Goal: Task Accomplishment & Management: Use online tool/utility

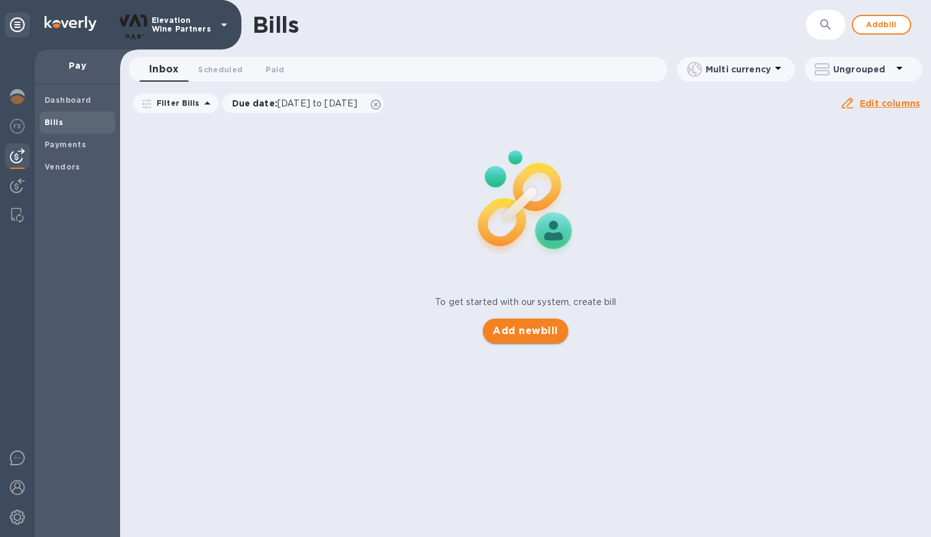
click at [511, 329] on span "Add new bill" at bounding box center [525, 331] width 65 height 15
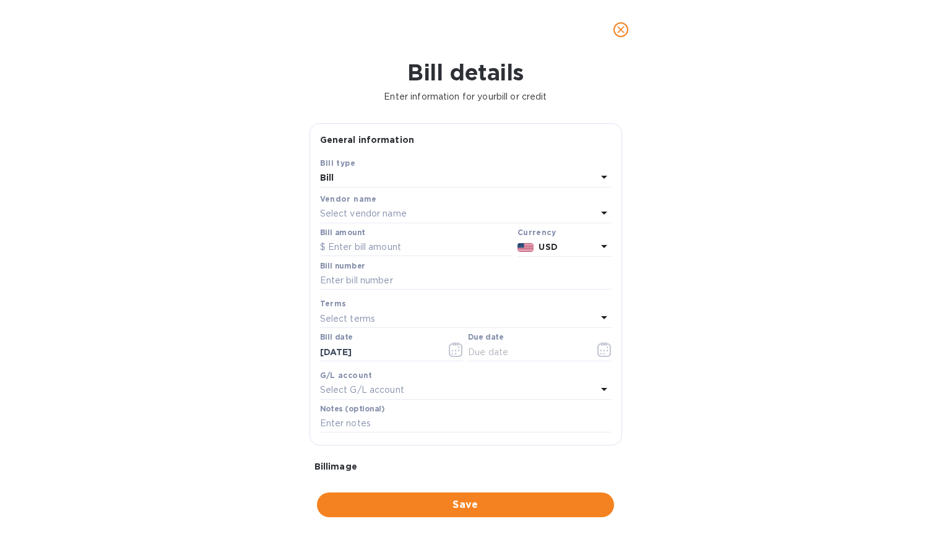
click at [381, 209] on p "Select vendor name" at bounding box center [363, 213] width 87 height 13
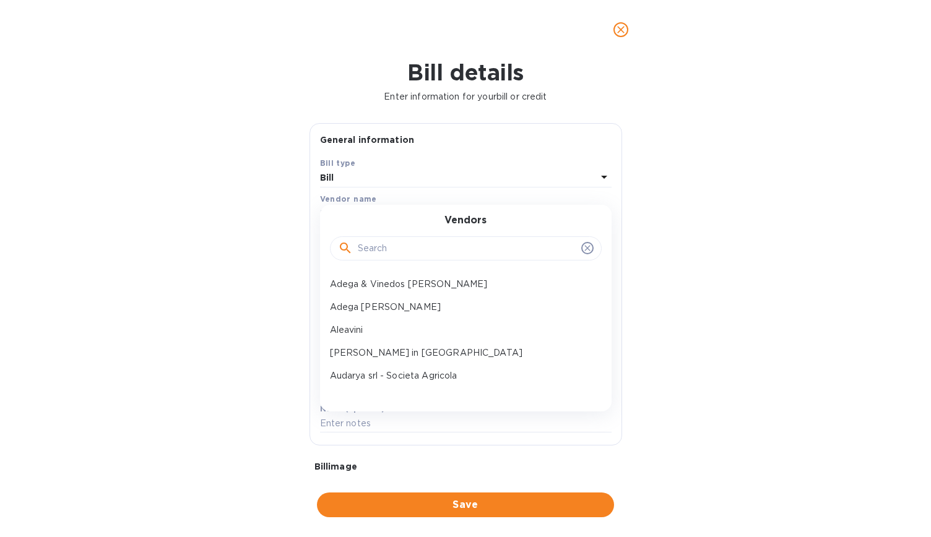
click at [394, 250] on input "text" at bounding box center [467, 248] width 218 height 19
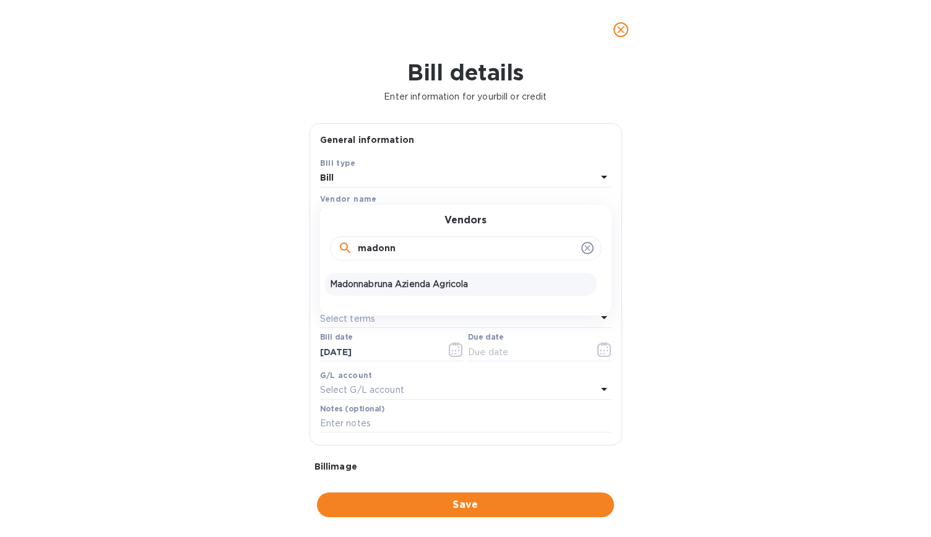
type input "madonn"
click at [421, 284] on p "Madonnabruna Azienda Agricola" at bounding box center [461, 284] width 262 height 13
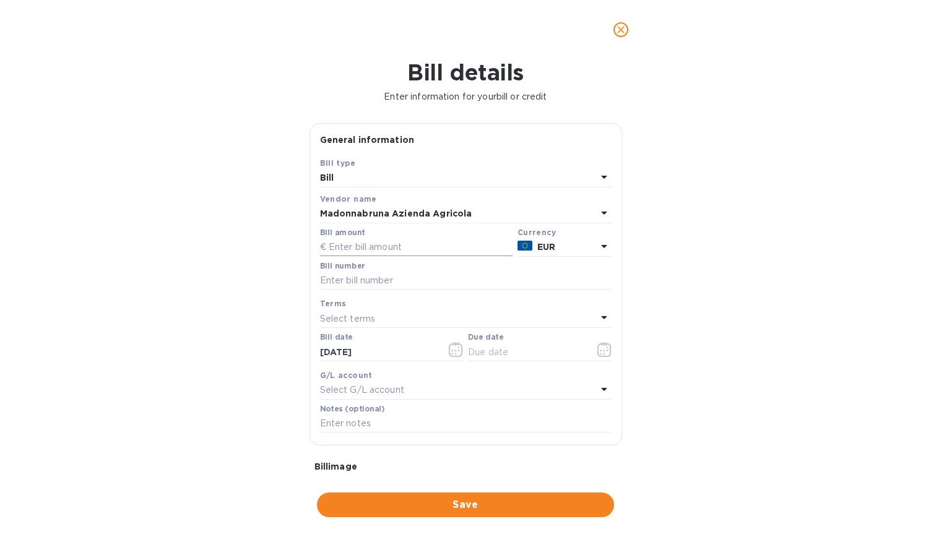
click at [420, 246] on input "text" at bounding box center [416, 247] width 192 height 19
type input "3,317.4"
type input "Fattura 172"
click at [599, 316] on icon at bounding box center [604, 317] width 15 height 15
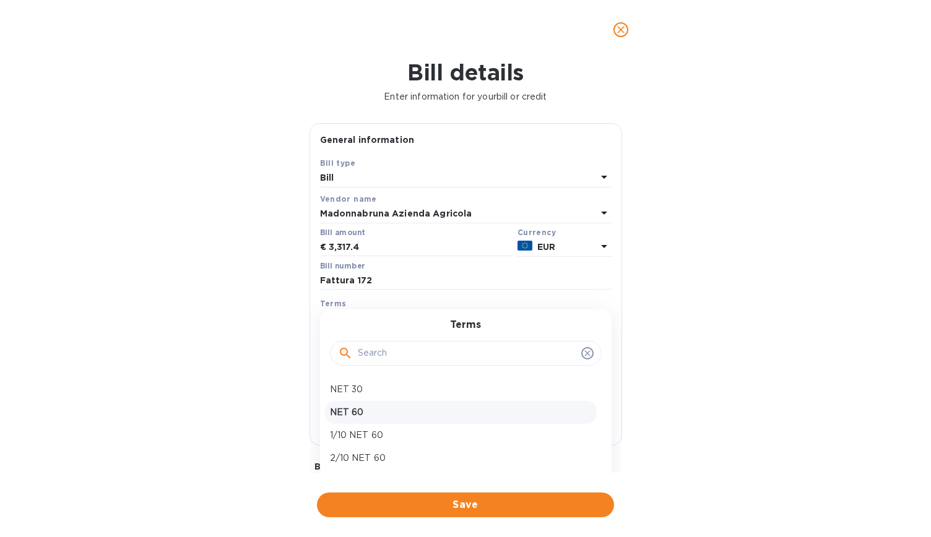
scroll to position [41, 0]
click at [499, 438] on p "Prepay" at bounding box center [461, 440] width 262 height 13
type input "[DATE]"
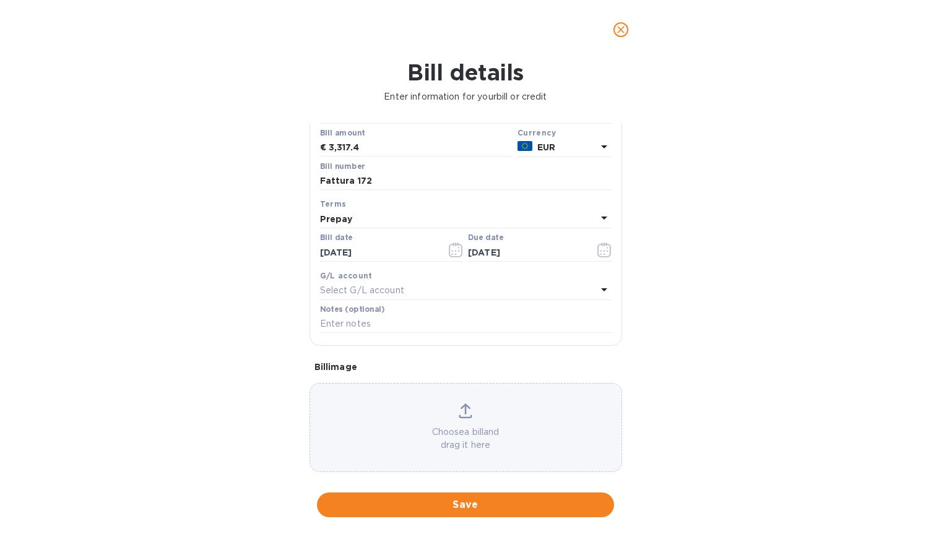
scroll to position [114, 0]
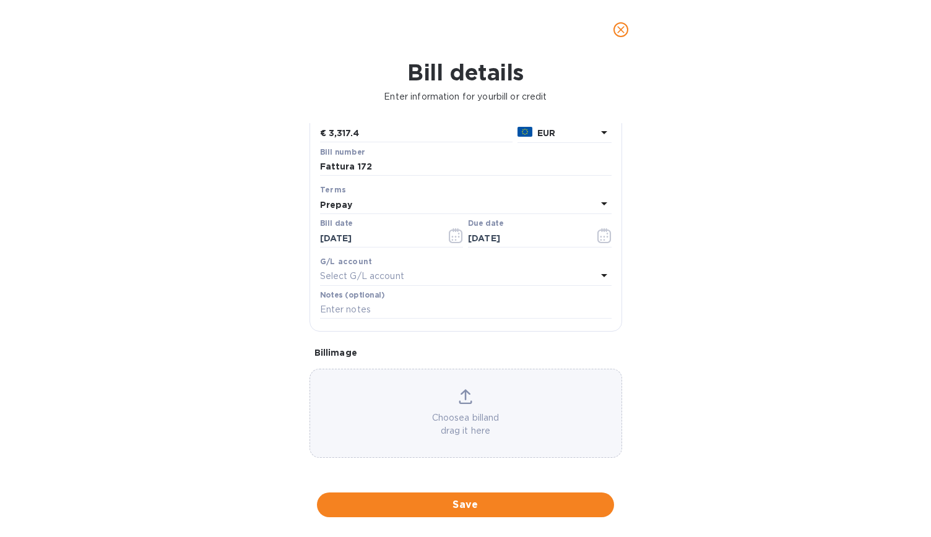
click at [460, 400] on icon at bounding box center [466, 396] width 14 height 15
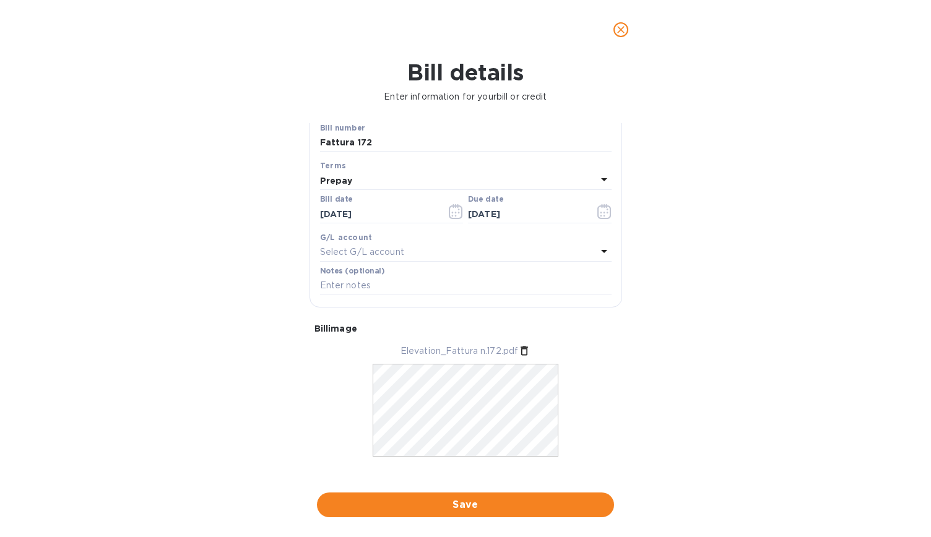
scroll to position [151, 0]
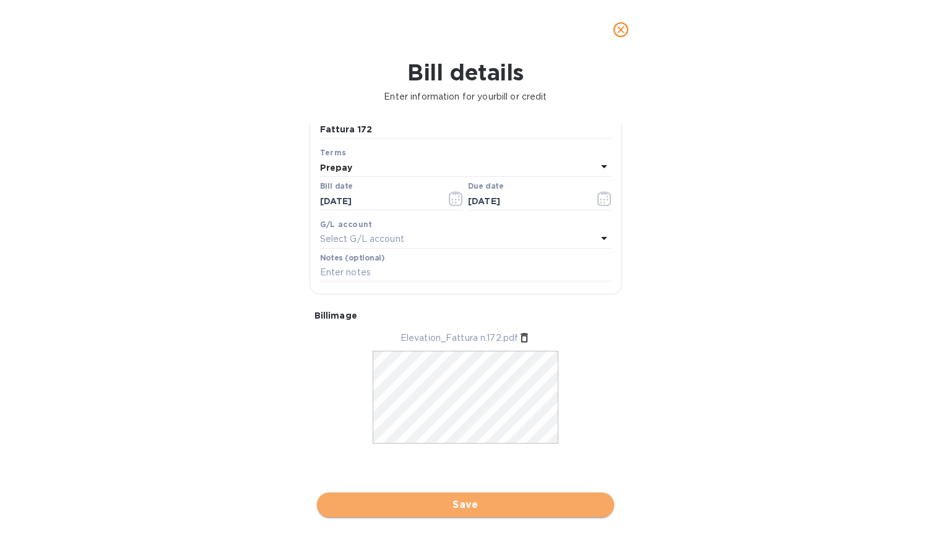
click at [486, 504] on span "Save" at bounding box center [465, 505] width 277 height 15
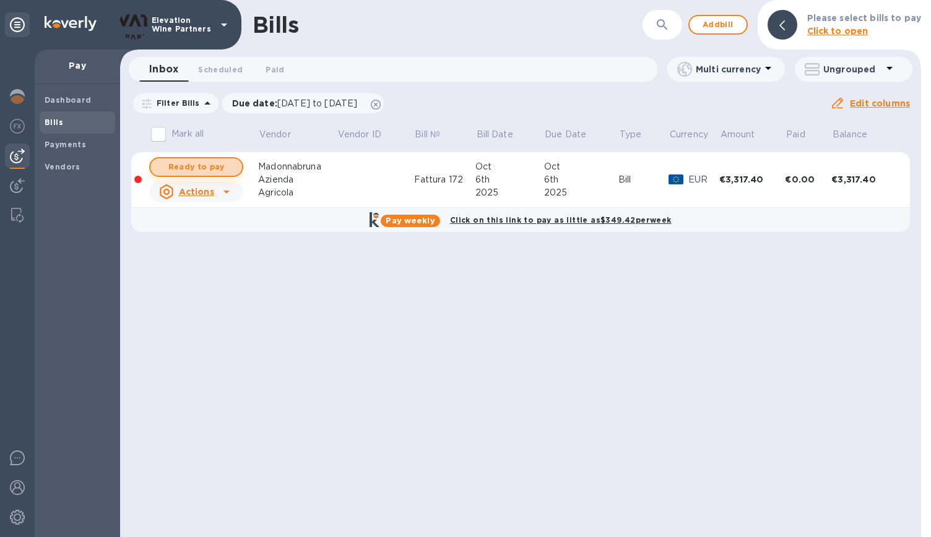
click at [199, 165] on span "Ready to pay" at bounding box center [196, 167] width 72 height 15
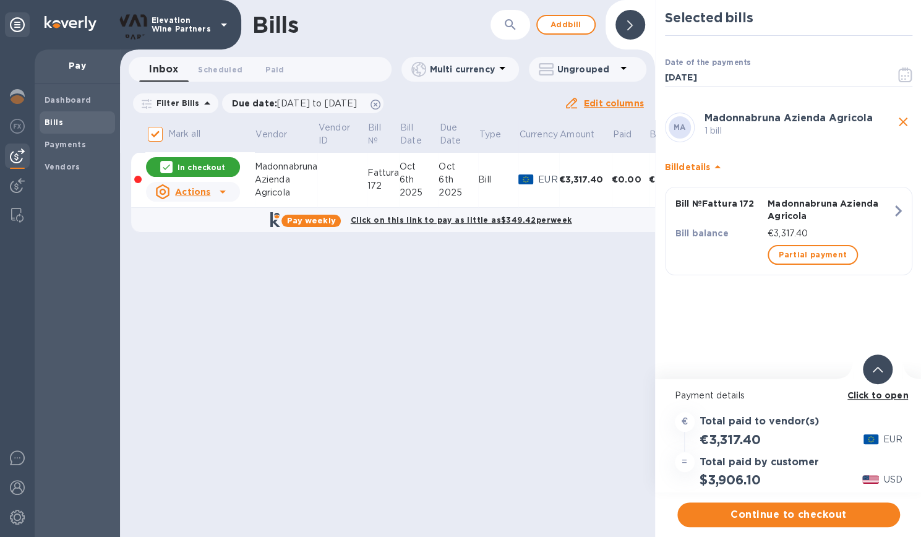
click at [220, 165] on p "In checkout" at bounding box center [202, 167] width 48 height 11
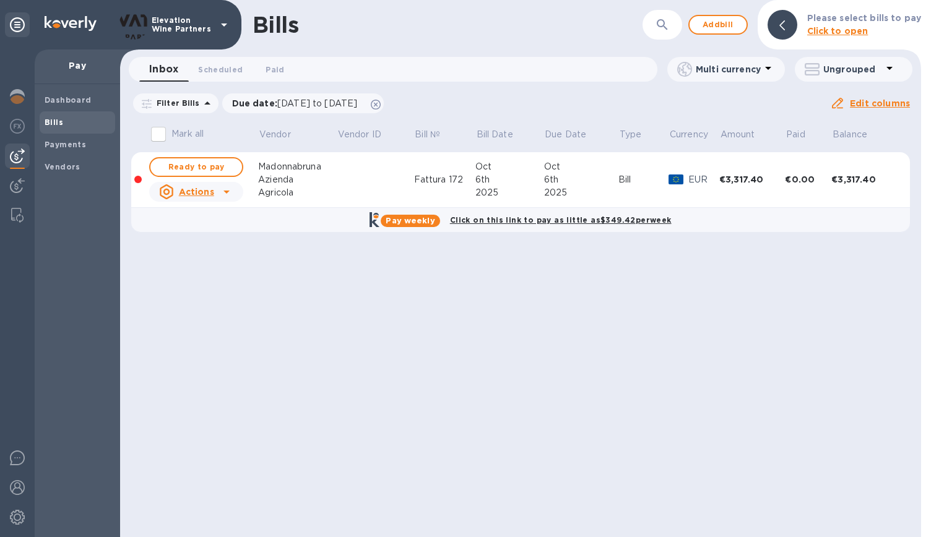
click at [220, 165] on span "Ready to pay" at bounding box center [196, 167] width 72 height 15
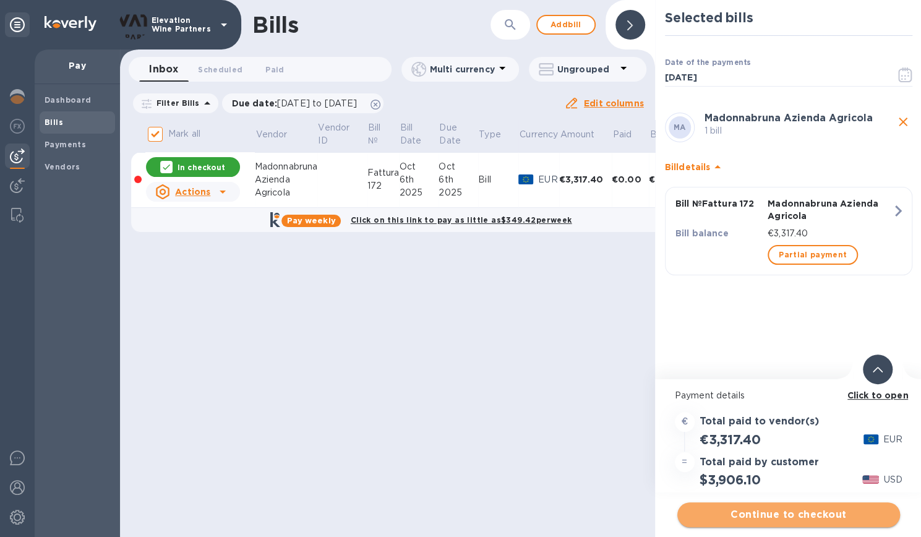
click at [797, 512] on span "Continue to checkout" at bounding box center [789, 514] width 203 height 15
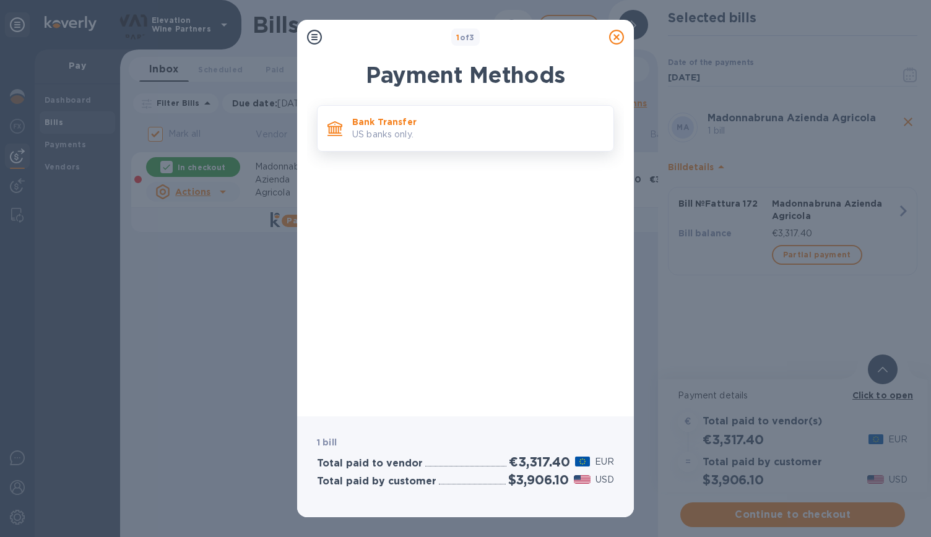
click at [449, 129] on p "US banks only." at bounding box center [477, 134] width 251 height 13
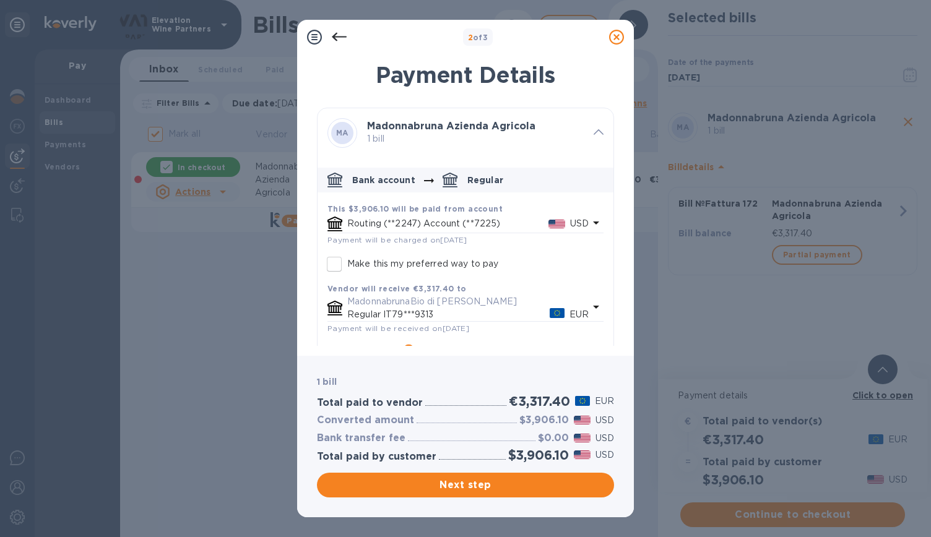
click at [588, 222] on icon "default-method" at bounding box center [595, 222] width 15 height 15
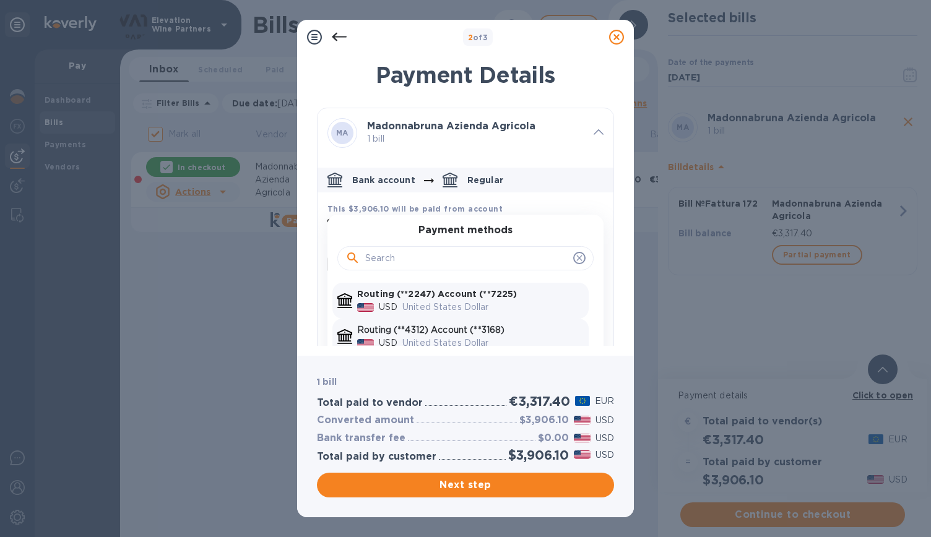
click at [511, 334] on div "United States Dollar" at bounding box center [493, 343] width 186 height 18
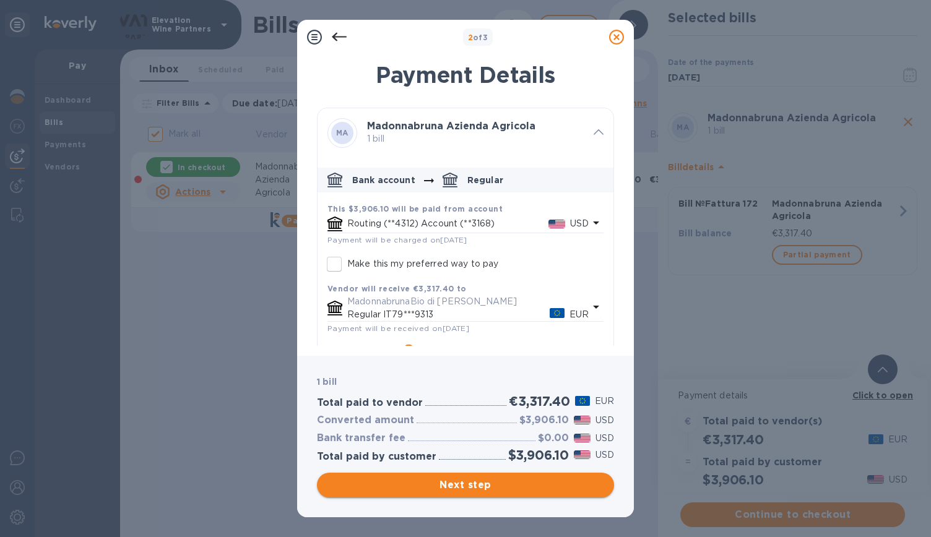
click at [502, 478] on span "Next step" at bounding box center [465, 485] width 277 height 15
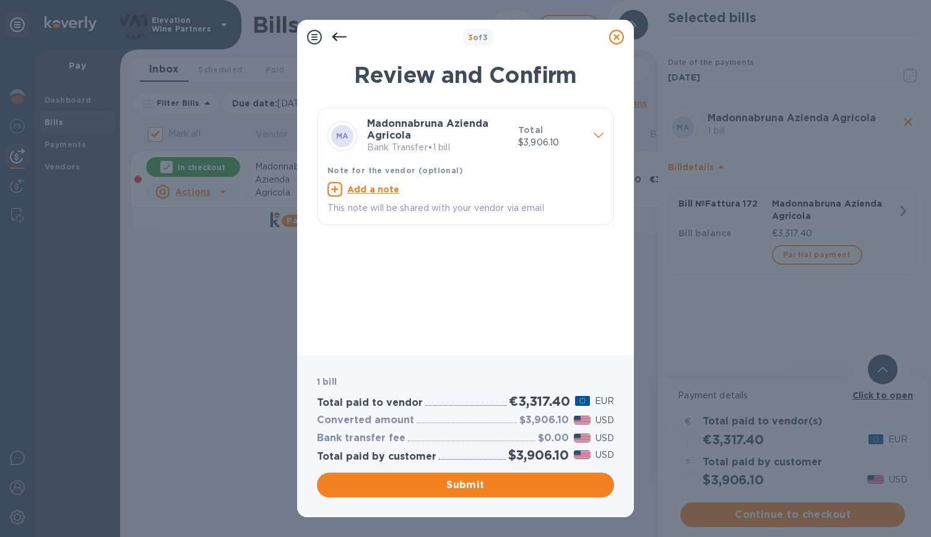
click at [313, 37] on icon at bounding box center [314, 37] width 15 height 15
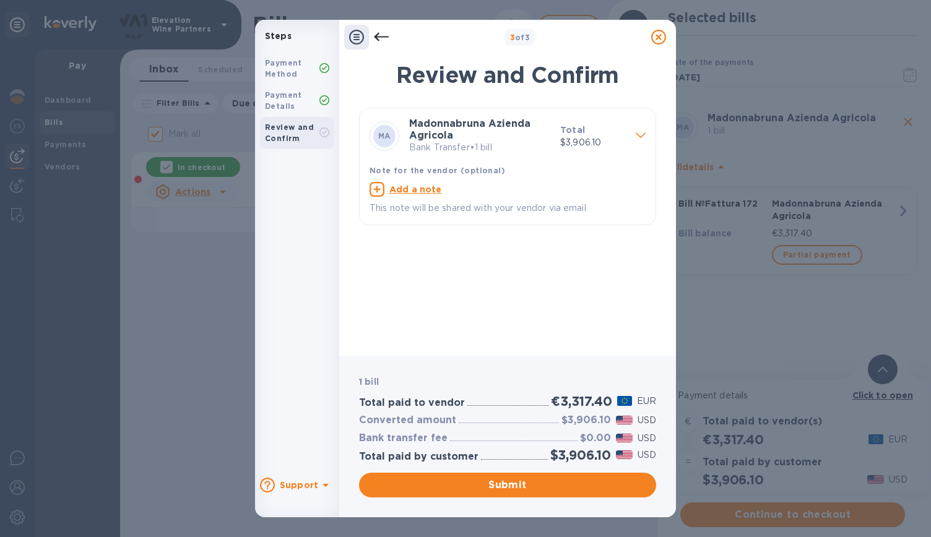
click at [291, 107] on b "Payment Details" at bounding box center [283, 100] width 37 height 20
click at [311, 28] on div "Steps" at bounding box center [297, 36] width 84 height 23
click at [319, 43] on div "Steps" at bounding box center [297, 36] width 84 height 23
click at [552, 82] on h1 "Review and Confirm" at bounding box center [507, 75] width 297 height 26
click at [613, 38] on div "3 of 3" at bounding box center [520, 37] width 252 height 18
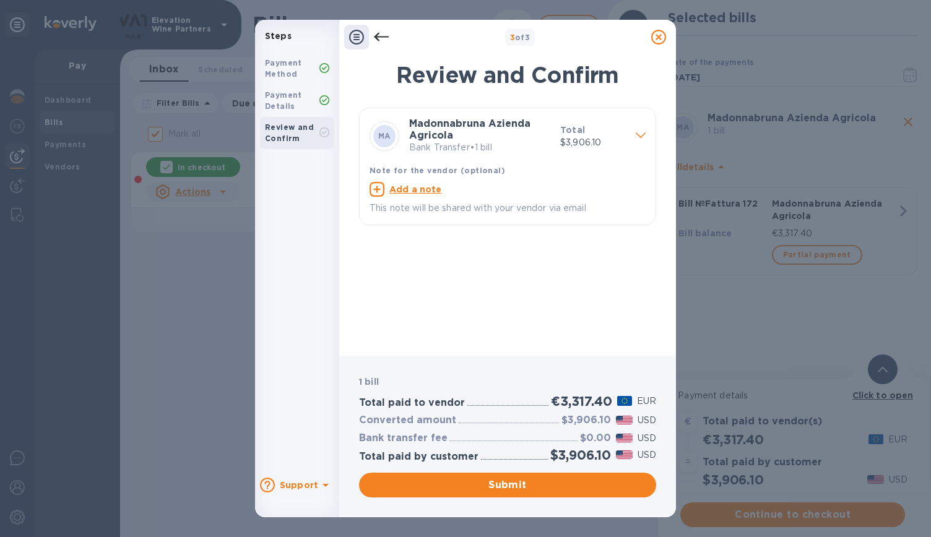
click at [287, 476] on div "Support" at bounding box center [296, 485] width 73 height 20
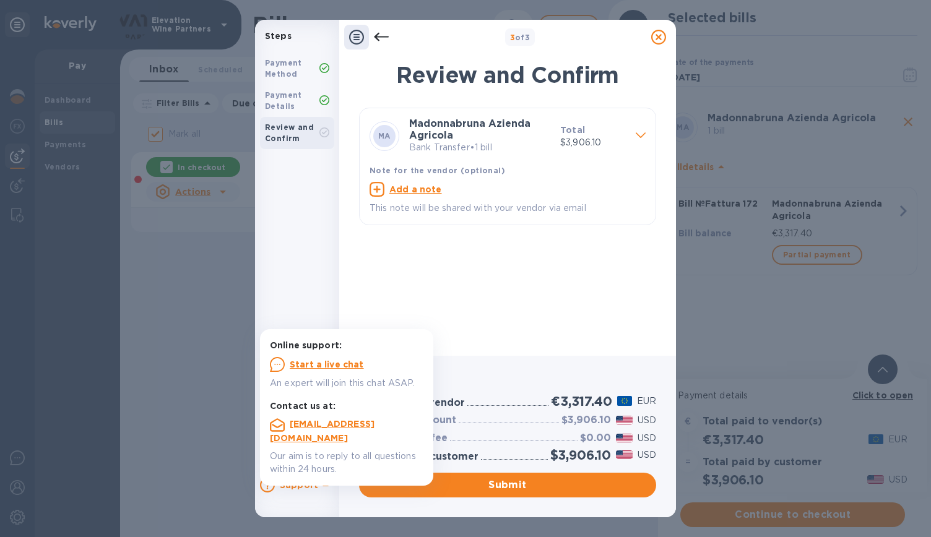
click at [290, 477] on div "Support" at bounding box center [296, 485] width 73 height 20
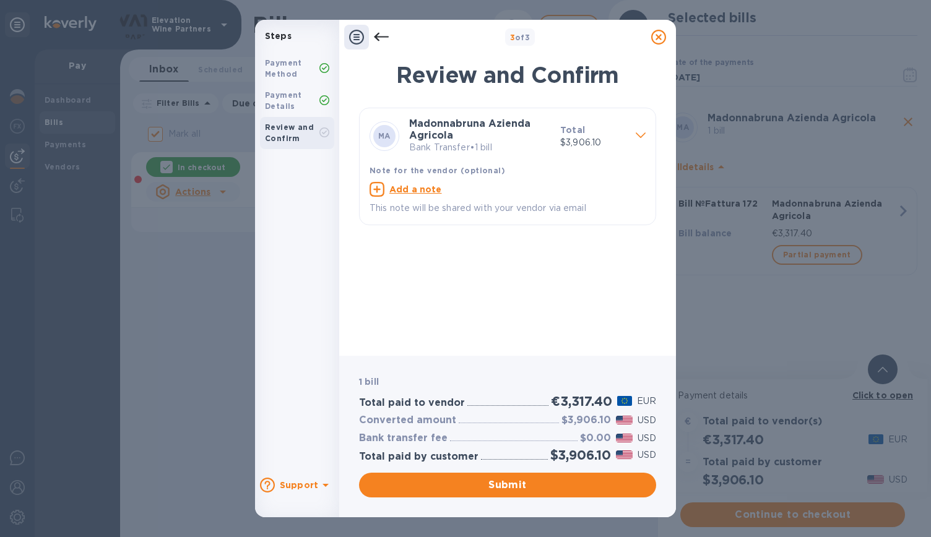
click at [646, 132] on div at bounding box center [641, 137] width 20 height 22
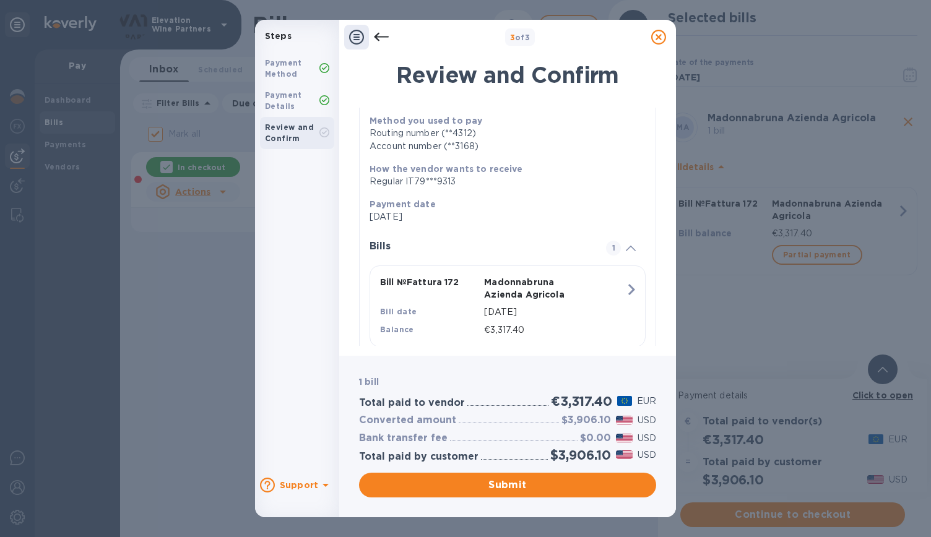
scroll to position [127, 0]
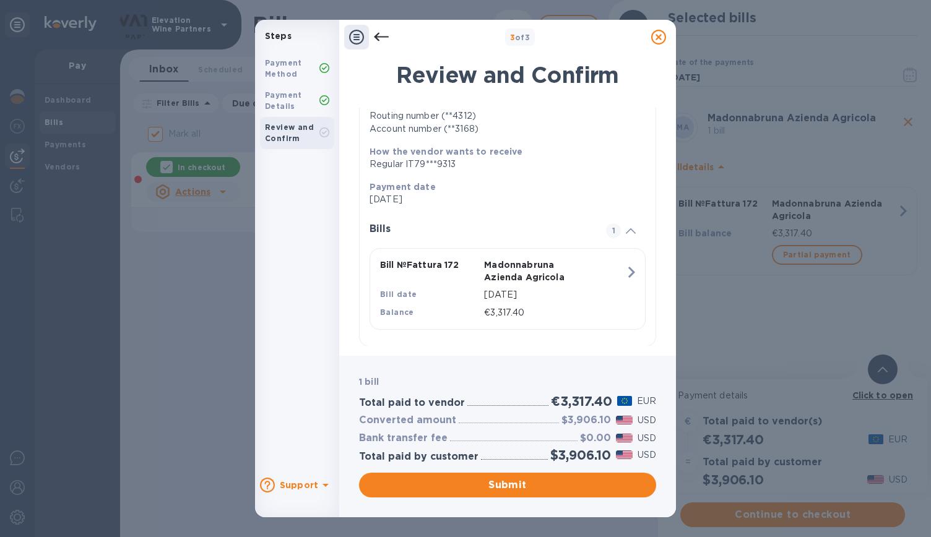
click at [496, 468] on div "1 bill Total paid to vendor €3,317.40 EUR Converted amount $3,906.10 USD Bank t…" at bounding box center [507, 436] width 302 height 127
click at [501, 478] on span "Submit" at bounding box center [507, 485] width 277 height 15
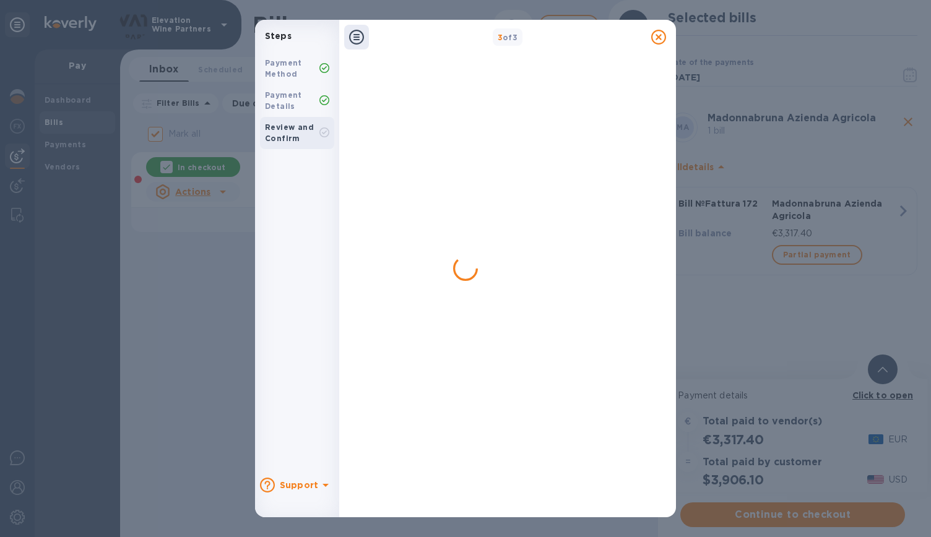
checkbox input "false"
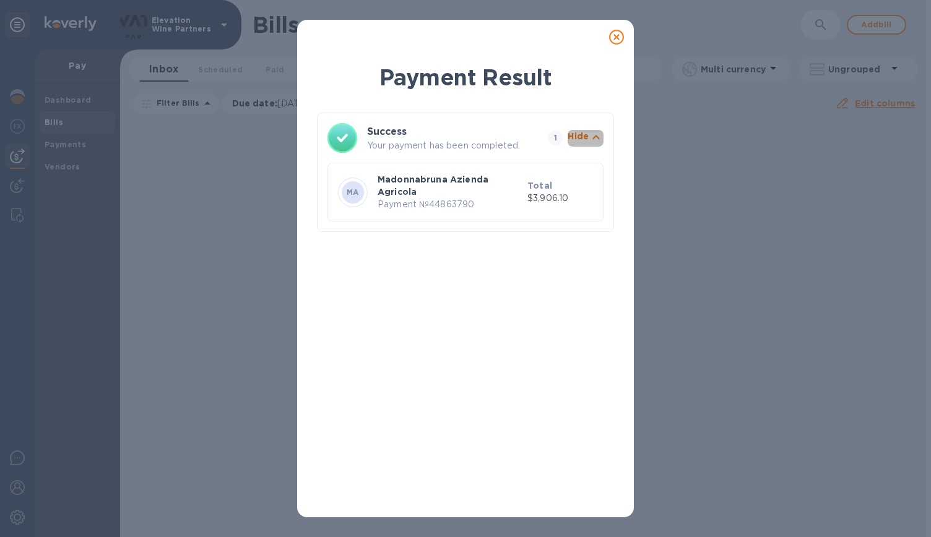
click at [593, 138] on icon "button" at bounding box center [595, 137] width 7 height 4
click at [615, 37] on icon at bounding box center [616, 37] width 15 height 15
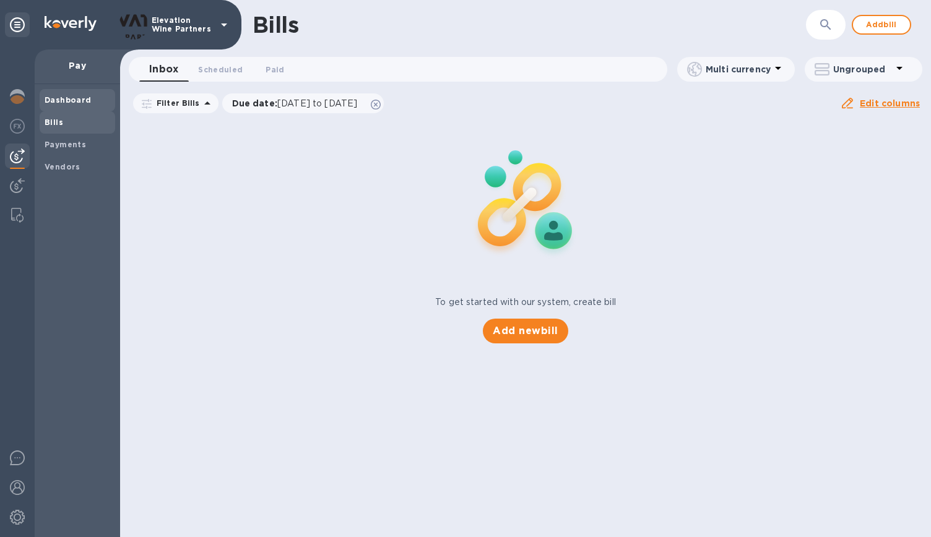
click at [68, 100] on b "Dashboard" at bounding box center [68, 99] width 47 height 9
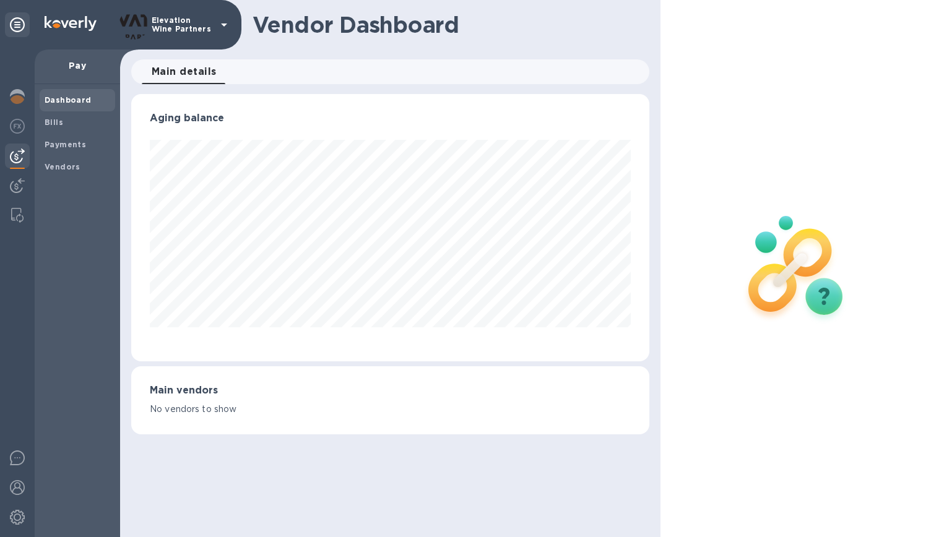
scroll to position [267, 518]
click at [64, 124] on span "Bills" at bounding box center [78, 122] width 66 height 12
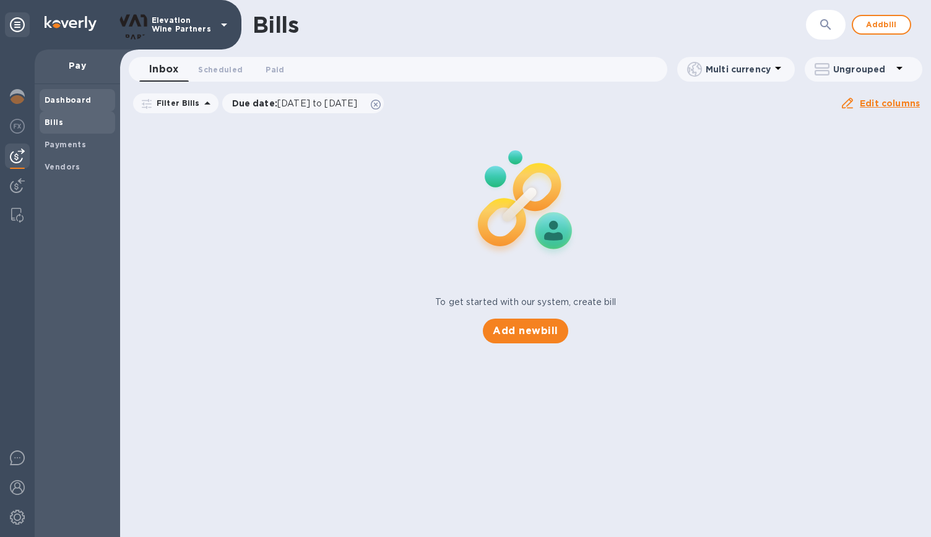
click at [75, 98] on b "Dashboard" at bounding box center [68, 99] width 47 height 9
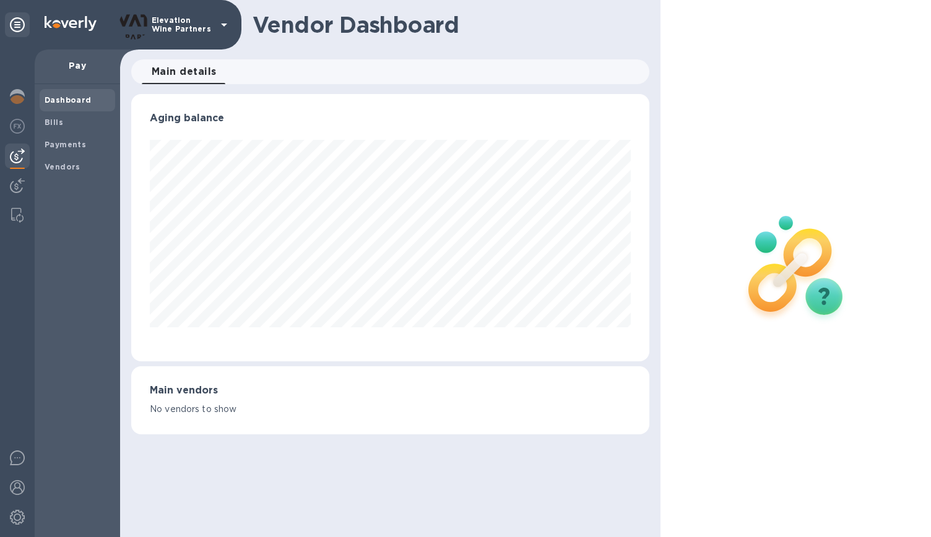
scroll to position [267, 518]
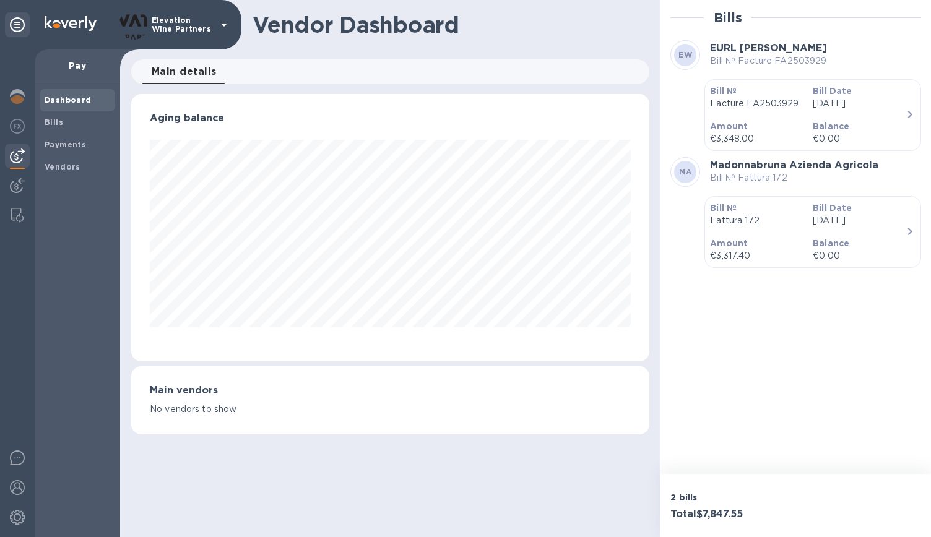
click at [618, 37] on h1 "Vendor Dashboard" at bounding box center [446, 25] width 388 height 26
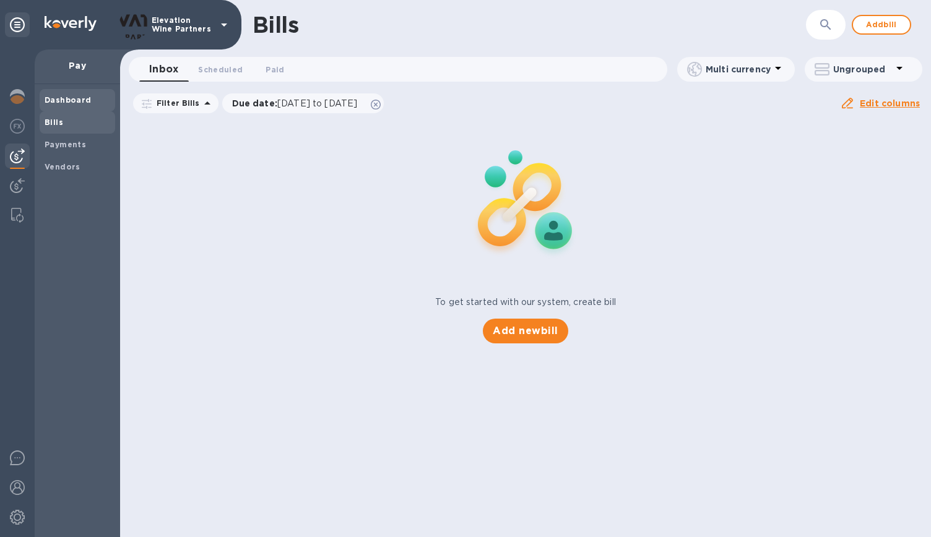
click at [50, 101] on b "Dashboard" at bounding box center [68, 99] width 47 height 9
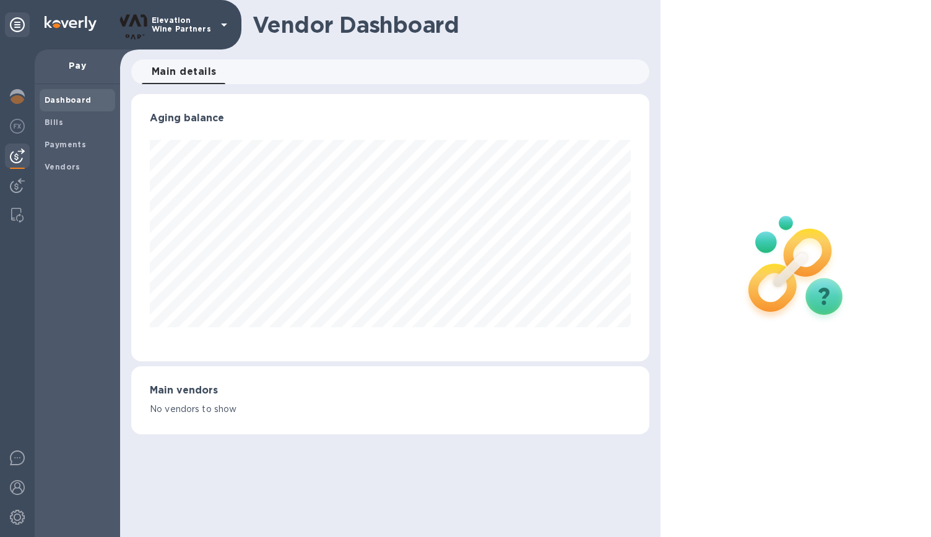
scroll to position [267, 518]
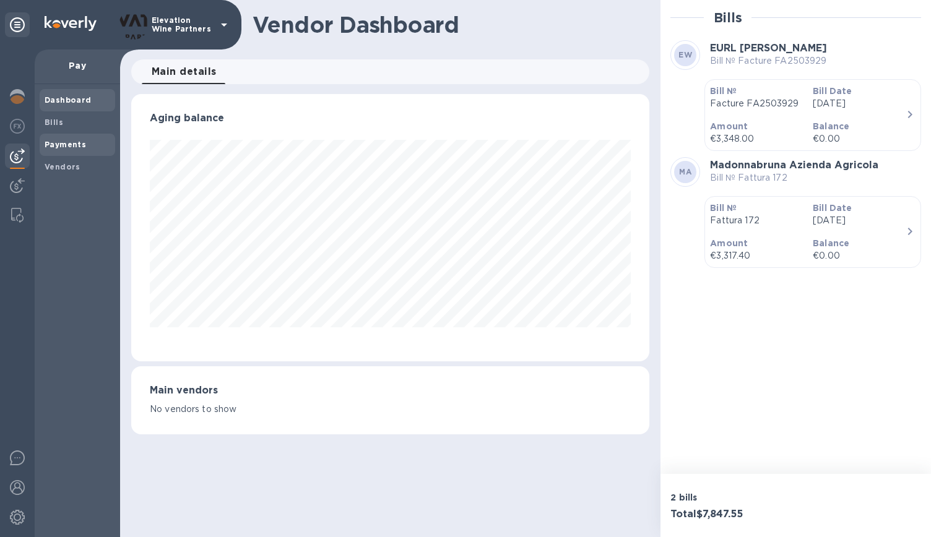
click at [63, 137] on div "Payments" at bounding box center [77, 145] width 75 height 22
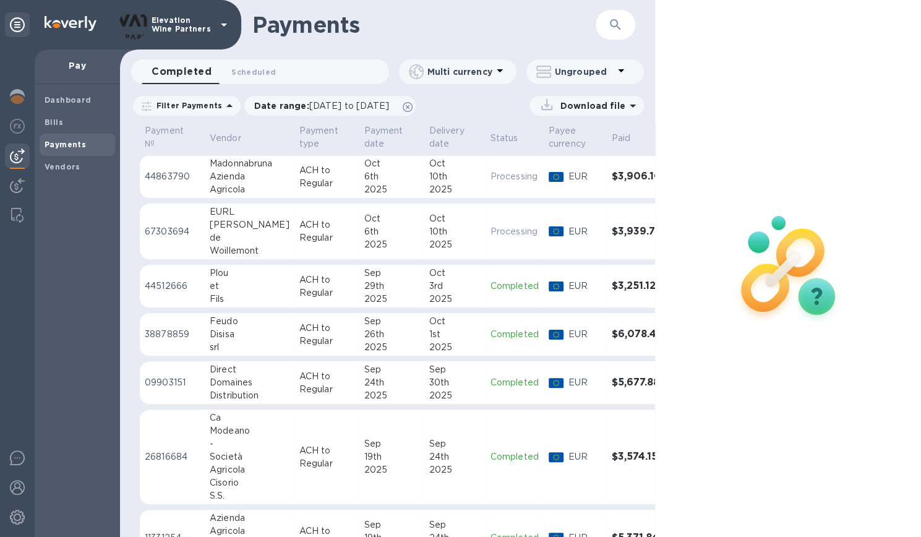
click at [392, 231] on div "6th" at bounding box center [391, 231] width 55 height 13
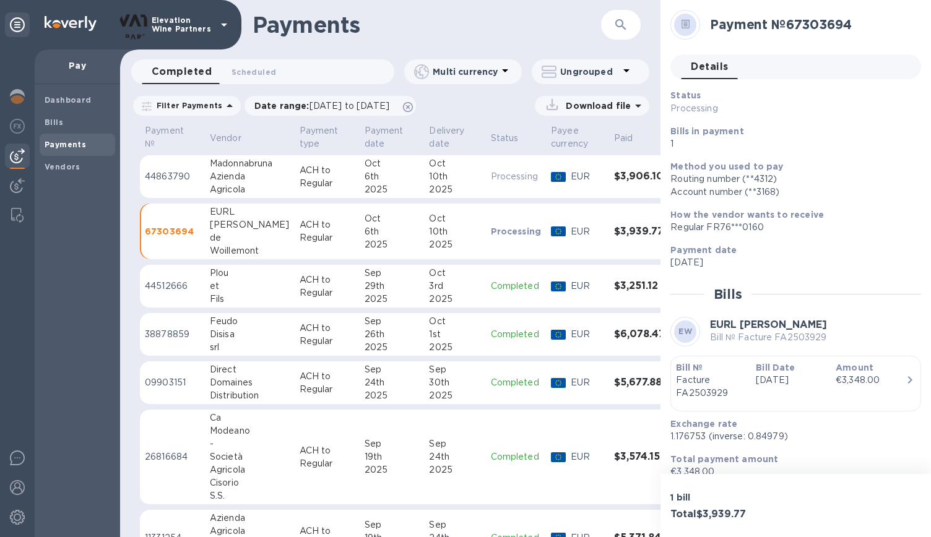
click at [395, 170] on div "6th" at bounding box center [391, 176] width 55 height 13
